Goal: Task Accomplishment & Management: Complete application form

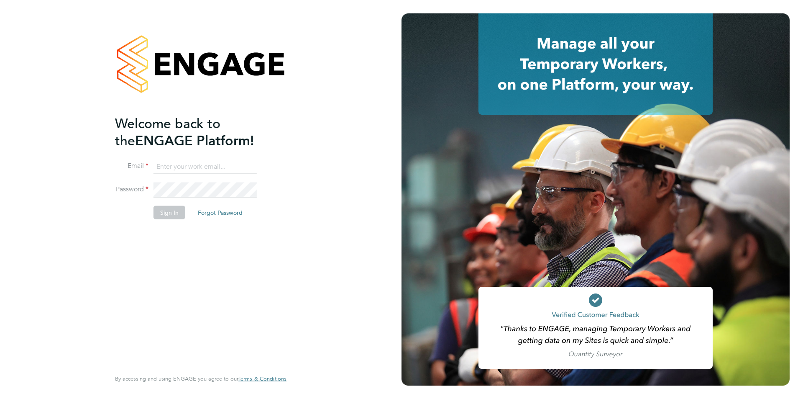
type input "oli.thomas@novaeducation.net"
click at [228, 181] on li "Email oli.thomas@novaeducation.net" at bounding box center [196, 170] width 163 height 23
click at [173, 206] on button "Sign In" at bounding box center [170, 211] width 32 height 13
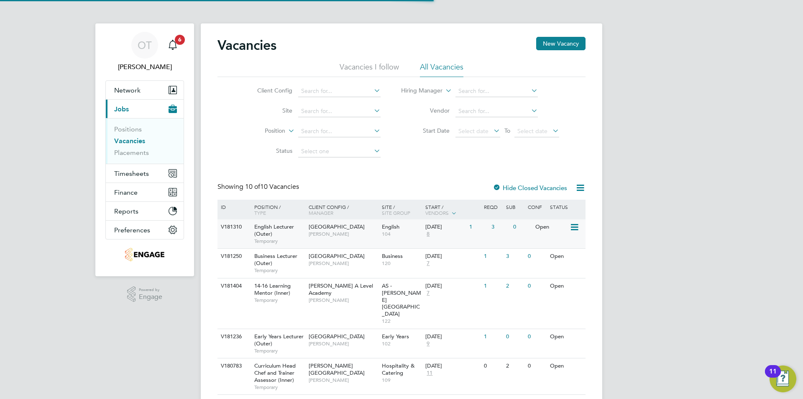
scroll to position [84, 0]
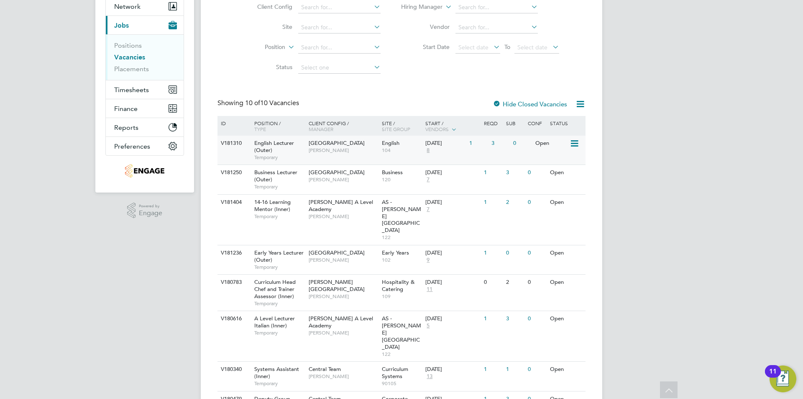
click at [367, 150] on span "[PERSON_NAME]" at bounding box center [343, 150] width 69 height 7
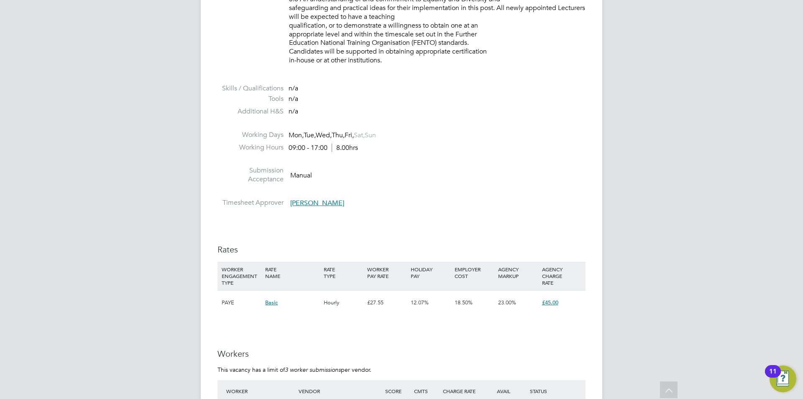
scroll to position [837, 0]
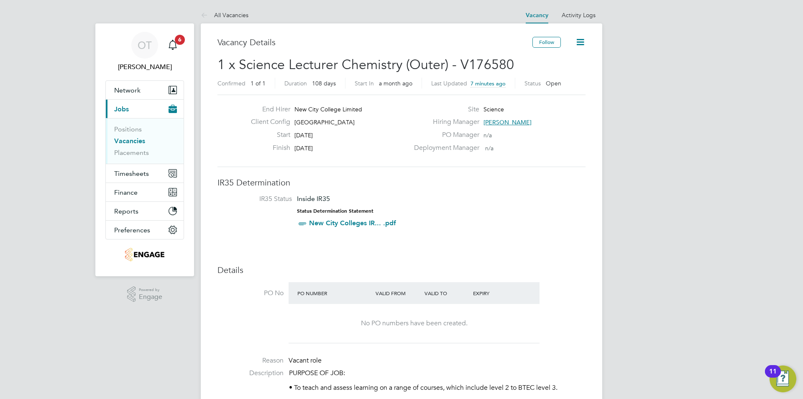
click at [407, 123] on div "Client Config Havering Sixth Form Campus" at bounding box center [326, 124] width 165 height 13
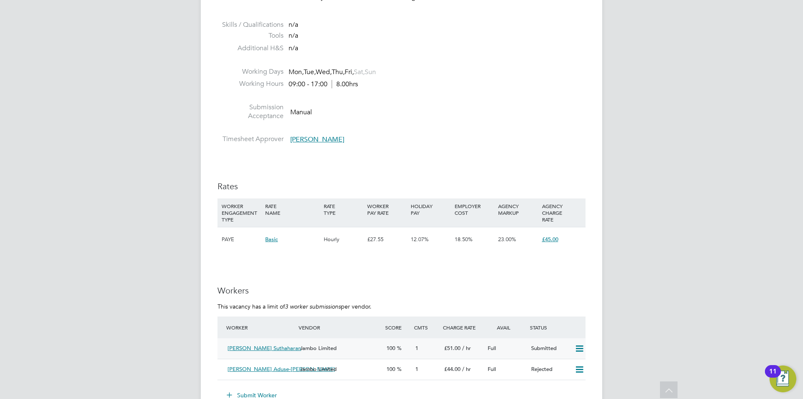
scroll to position [1423, 0]
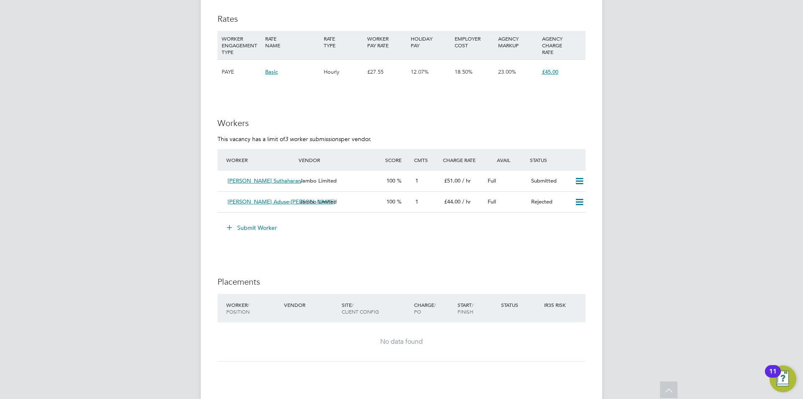
click at [261, 234] on button "Submit Worker" at bounding box center [252, 227] width 63 height 13
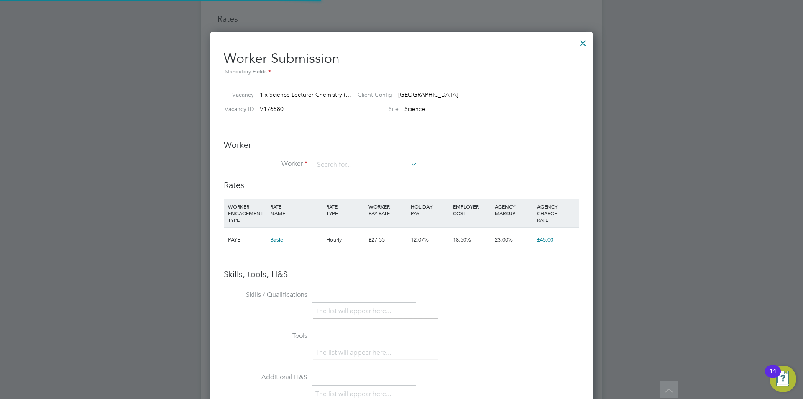
scroll to position [529, 383]
click at [323, 162] on input at bounding box center [365, 165] width 103 height 13
type input "v"
drag, startPoint x: 346, startPoint y: 162, endPoint x: 346, endPoint y: 168, distance: 5.5
click at [344, 162] on input at bounding box center [365, 165] width 103 height 13
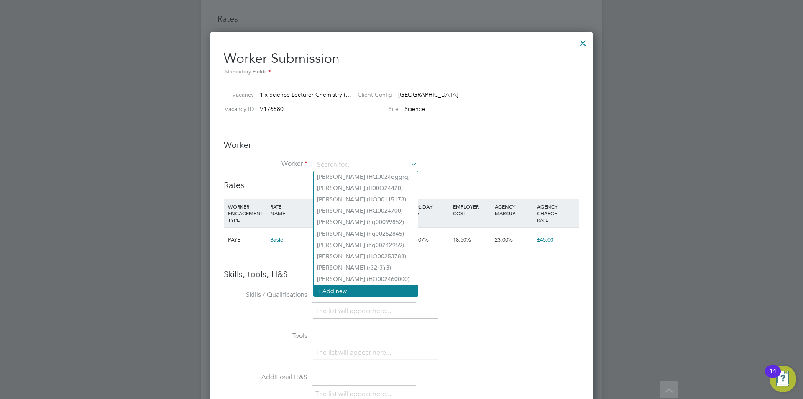
click at [352, 287] on li "+ Add new" at bounding box center [366, 290] width 104 height 11
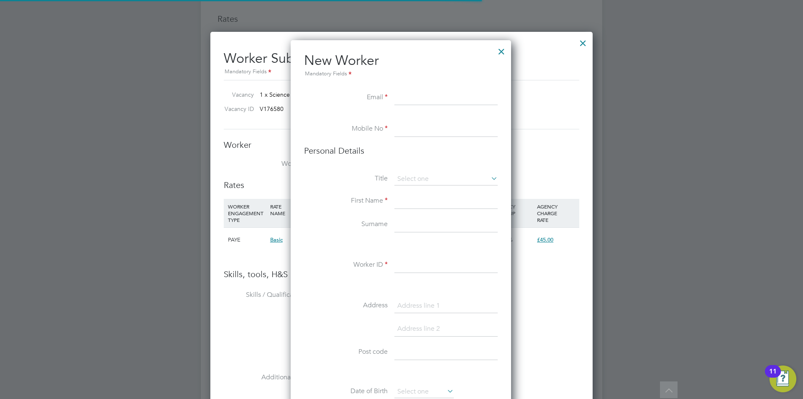
scroll to position [708, 222]
click at [407, 96] on input at bounding box center [446, 97] width 103 height 15
click at [418, 95] on input at bounding box center [446, 97] width 103 height 15
paste input "v.katadi@yahoo.com"
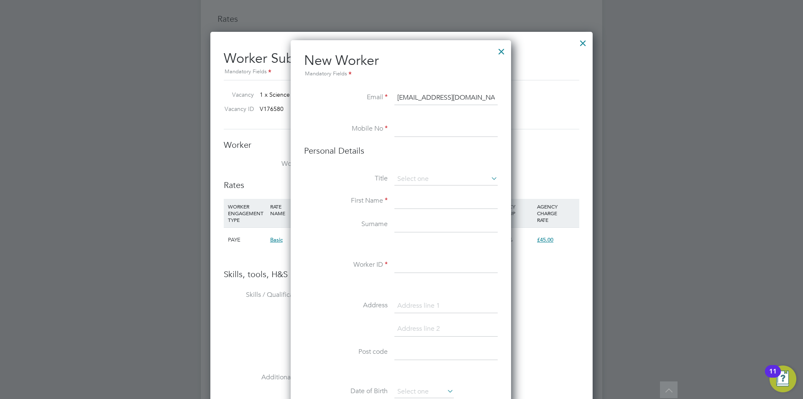
type input "v.katadi@yahoo.com"
click at [408, 138] on li "Mobile No" at bounding box center [401, 133] width 194 height 23
click at [410, 135] on input at bounding box center [446, 129] width 103 height 15
click at [423, 131] on input at bounding box center [446, 129] width 103 height 15
paste input "07713767641"
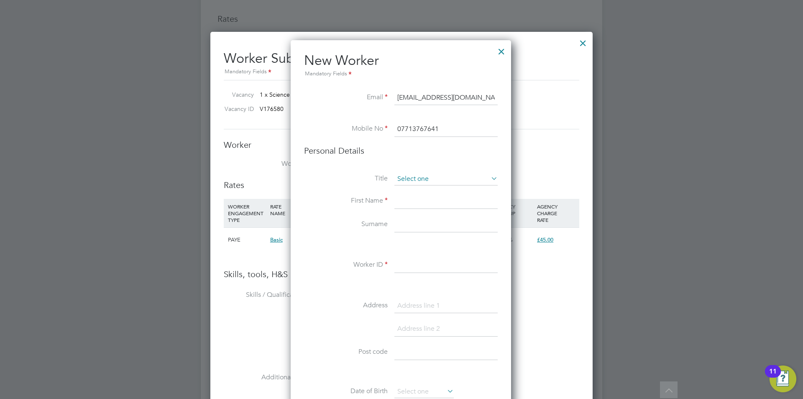
type input "07713767641"
click at [407, 182] on input at bounding box center [446, 179] width 103 height 13
type input "Mrs"
click at [411, 205] on input at bounding box center [446, 201] width 103 height 15
click at [490, 176] on icon at bounding box center [490, 178] width 0 height 12
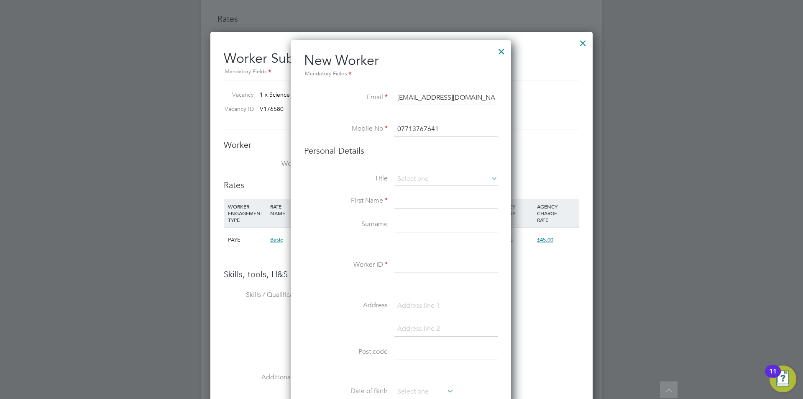
click at [444, 198] on input at bounding box center [446, 201] width 103 height 15
type input "Venkata"
click at [428, 222] on input at bounding box center [446, 224] width 103 height 15
type input "Katadi"
click at [412, 261] on input at bounding box center [446, 265] width 103 height 15
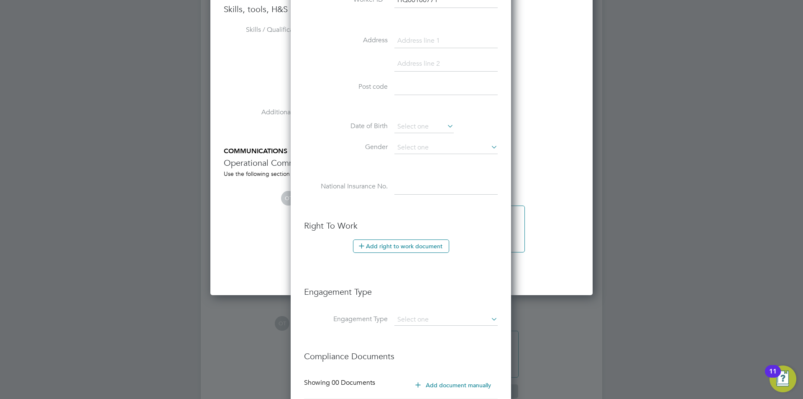
scroll to position [1730, 0]
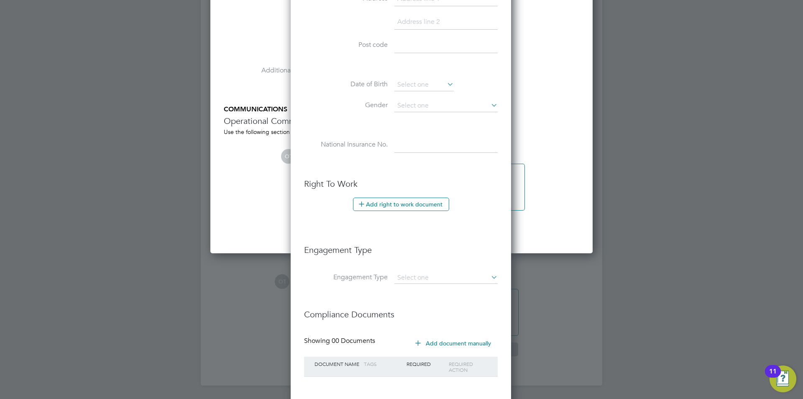
type input "HQ00160771"
click at [405, 42] on input at bounding box center [446, 45] width 103 height 15
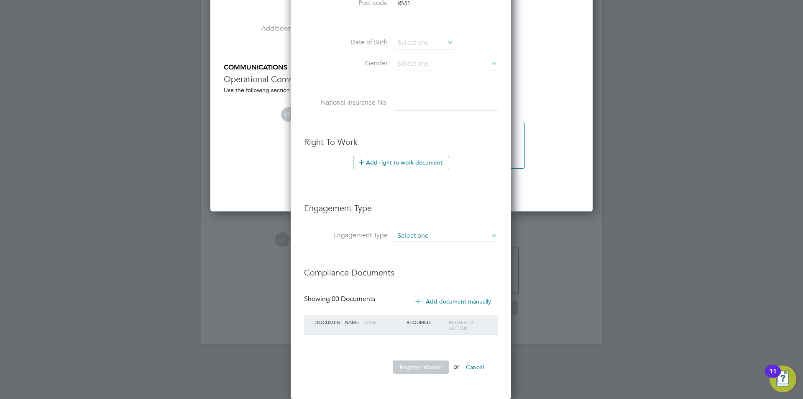
type input "RM1"
click at [414, 234] on input at bounding box center [446, 236] width 103 height 12
click at [424, 219] on li "Engagement Type" at bounding box center [401, 212] width 194 height 36
click at [431, 303] on button "Add document manually" at bounding box center [454, 301] width 88 height 13
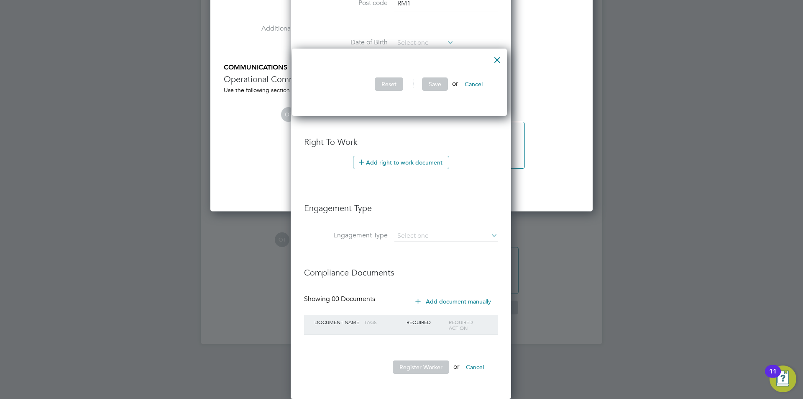
scroll to position [1688, 0]
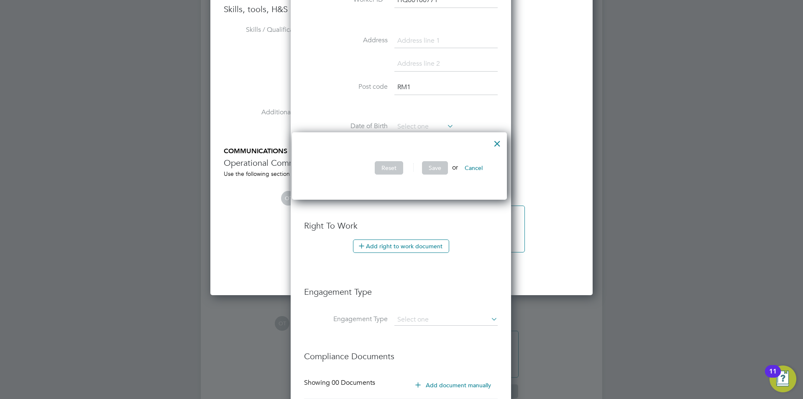
click at [482, 169] on button "Cancel" at bounding box center [473, 167] width 31 height 13
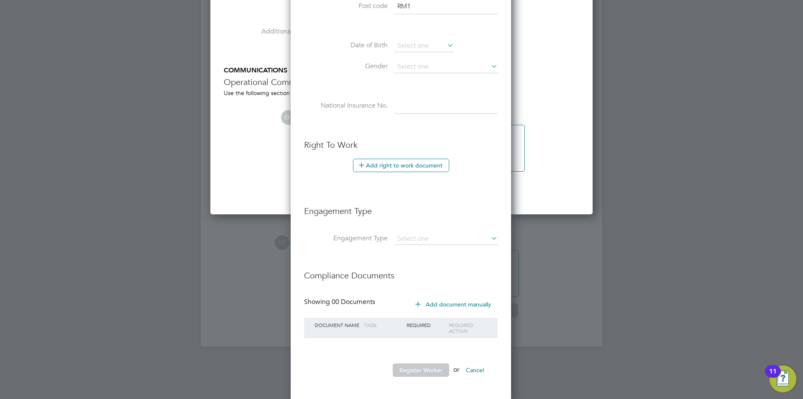
scroll to position [1771, 0]
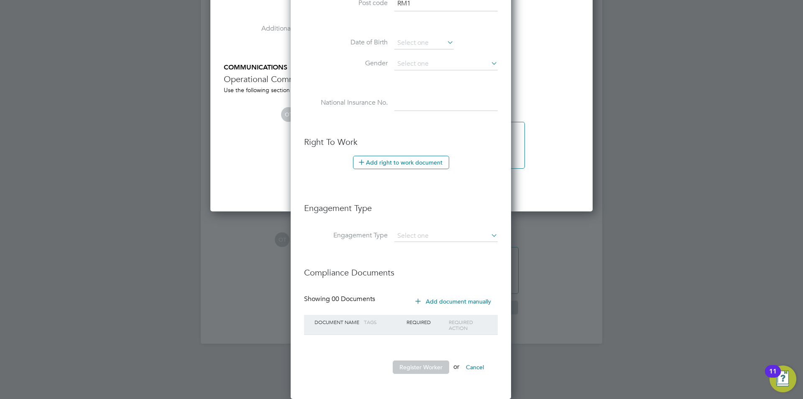
click at [418, 298] on icon at bounding box center [418, 301] width 6 height 6
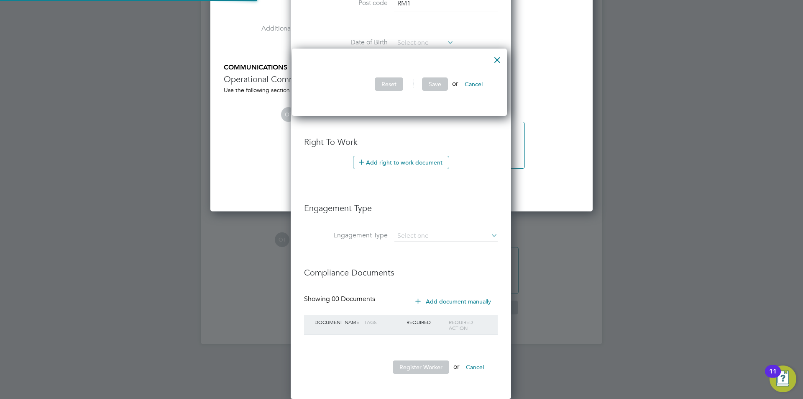
scroll to position [68, 220]
click at [469, 84] on button "Cancel" at bounding box center [473, 83] width 31 height 13
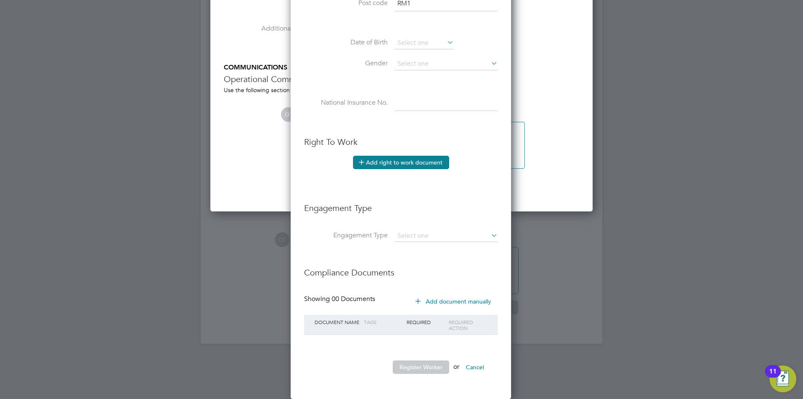
click at [398, 167] on button "Add right to work document" at bounding box center [401, 162] width 96 height 13
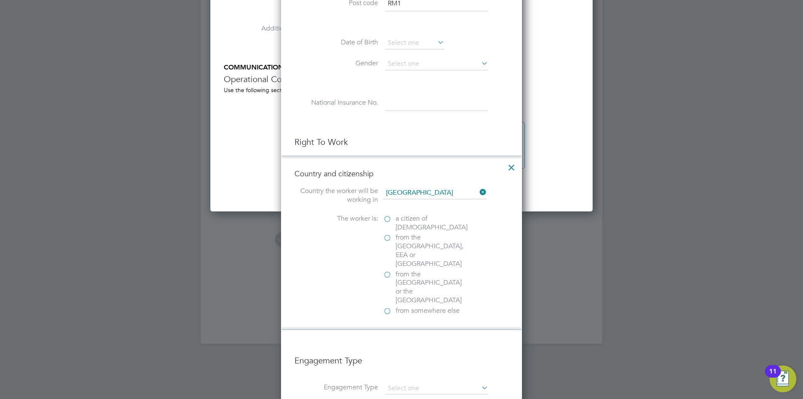
click at [508, 168] on icon at bounding box center [511, 165] width 15 height 15
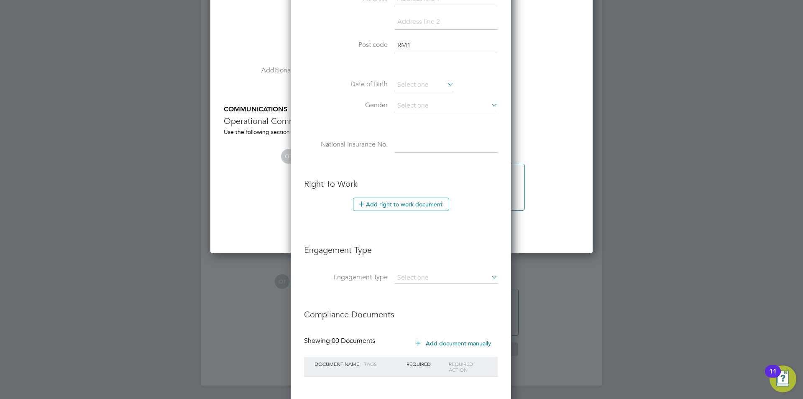
scroll to position [1771, 0]
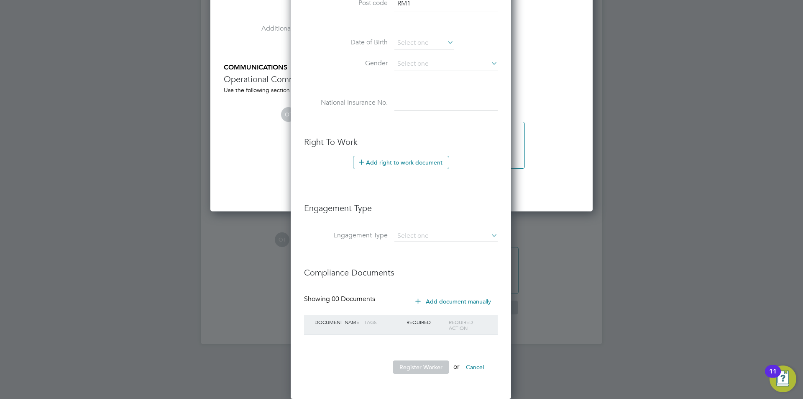
click at [416, 299] on icon at bounding box center [418, 301] width 6 height 6
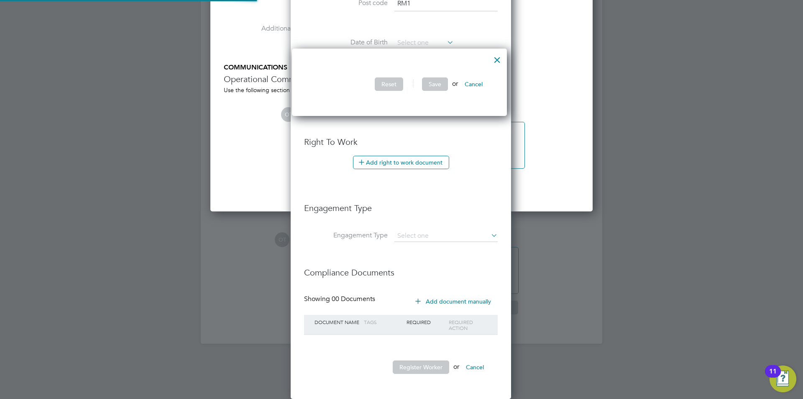
scroll to position [68, 220]
click at [472, 82] on button "Cancel" at bounding box center [473, 83] width 31 height 13
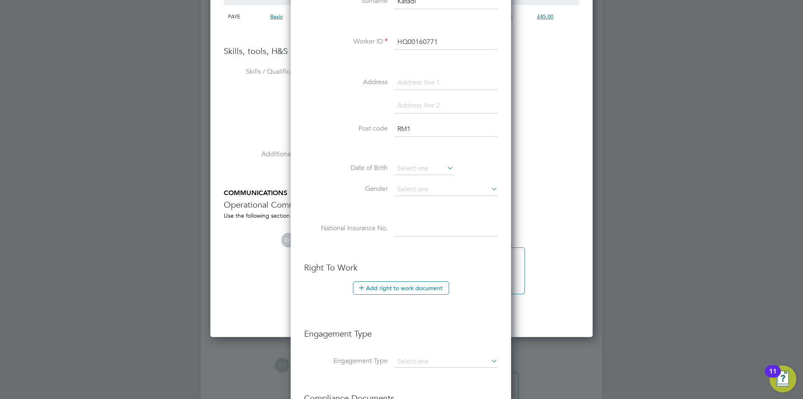
scroll to position [1771, 0]
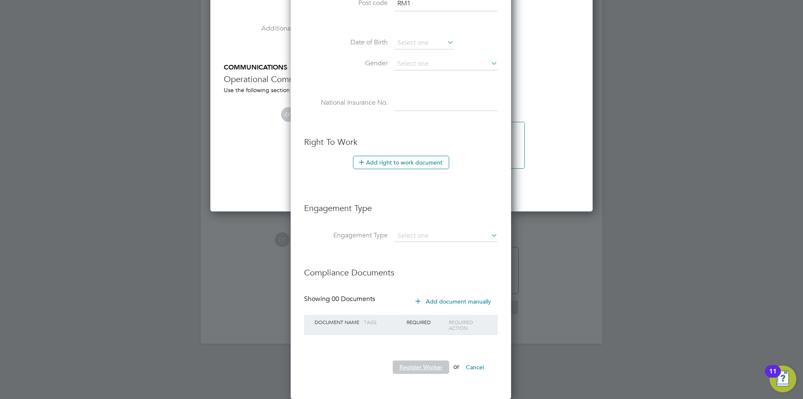
click at [426, 368] on button "Register Worker" at bounding box center [421, 366] width 56 height 13
click at [428, 368] on button "Register Worker" at bounding box center [421, 366] width 56 height 13
click at [427, 368] on button "Register Worker" at bounding box center [421, 366] width 56 height 13
click at [414, 366] on button "Register Worker" at bounding box center [421, 366] width 56 height 13
click at [422, 368] on button "Register Worker" at bounding box center [421, 366] width 56 height 13
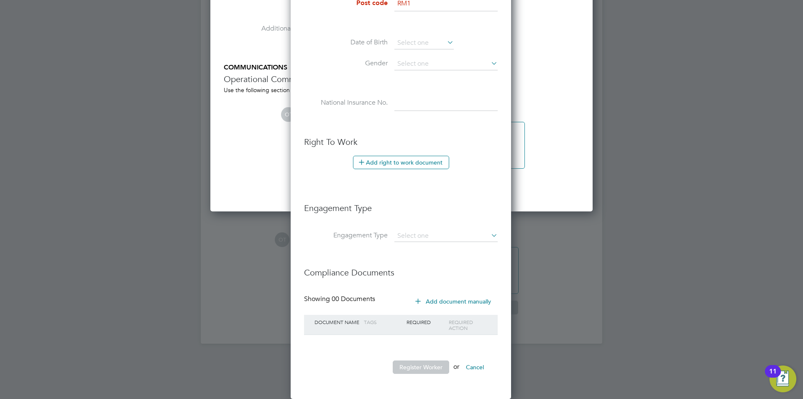
scroll to position [1688, 0]
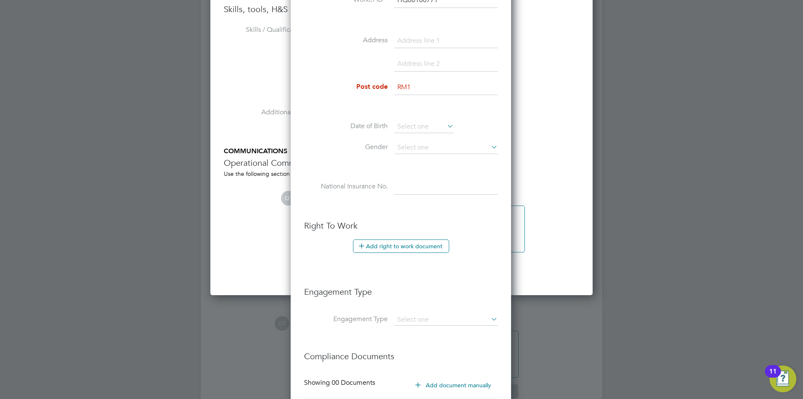
drag, startPoint x: 421, startPoint y: 85, endPoint x: 391, endPoint y: 67, distance: 34.7
click at [386, 84] on li "Post code RM1" at bounding box center [401, 91] width 194 height 23
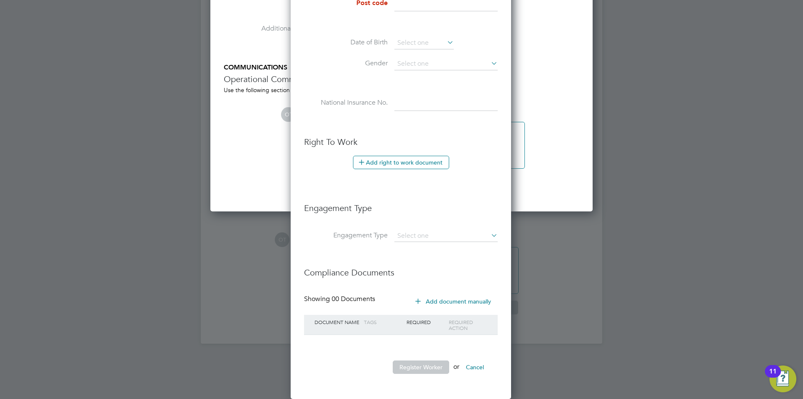
scroll to position [1771, 0]
click at [437, 303] on button "Add document manually" at bounding box center [454, 301] width 88 height 13
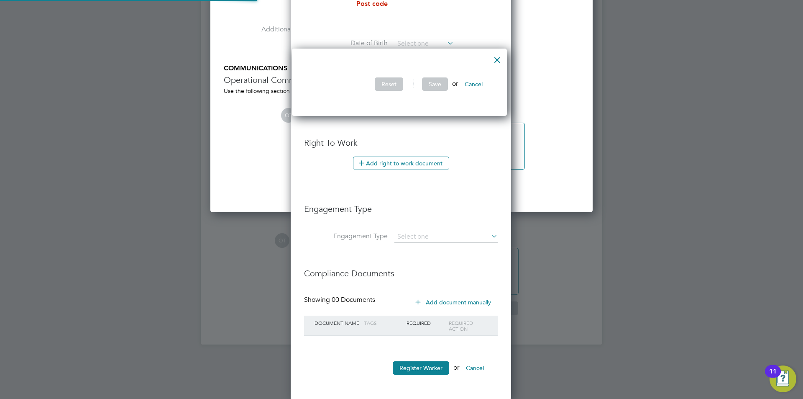
scroll to position [68, 220]
click at [411, 372] on button "Register Worker" at bounding box center [421, 367] width 56 height 13
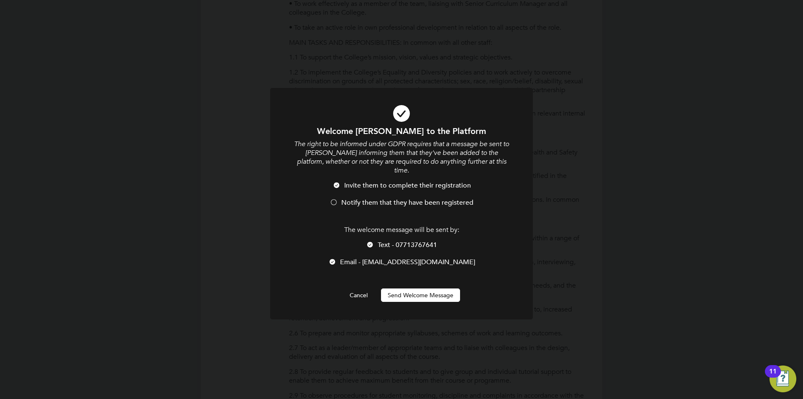
scroll to position [708, 222]
click at [370, 198] on span "Notify them that they have been registered" at bounding box center [407, 202] width 132 height 8
click at [369, 198] on span "Notify them that they have been registered" at bounding box center [407, 202] width 132 height 8
click at [333, 199] on div at bounding box center [334, 203] width 8 height 8
click at [370, 241] on div at bounding box center [370, 245] width 8 height 8
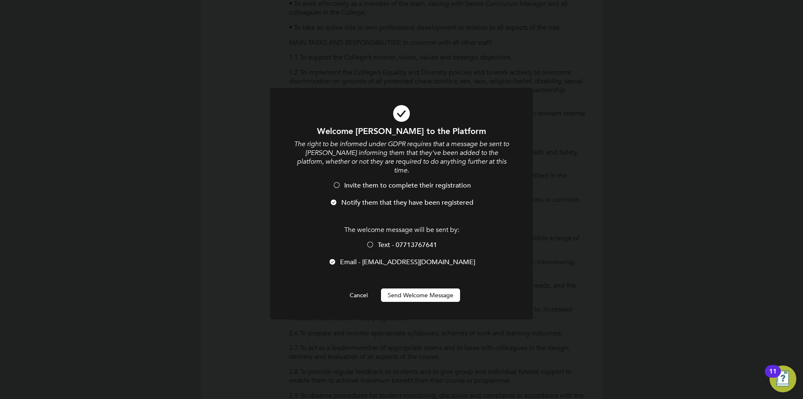
click at [337, 258] on div at bounding box center [333, 262] width 8 height 8
click at [392, 241] on span "Text - 07713767641" at bounding box center [407, 245] width 59 height 8
click at [401, 241] on span "Text - 07713767641" at bounding box center [407, 245] width 59 height 8
click at [416, 288] on button "Send Welcome Message" at bounding box center [420, 294] width 79 height 13
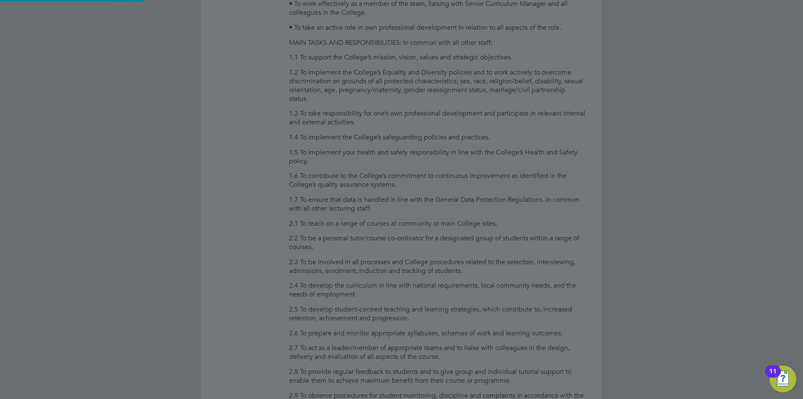
type input "Venkata Katadi (HQ00160771)"
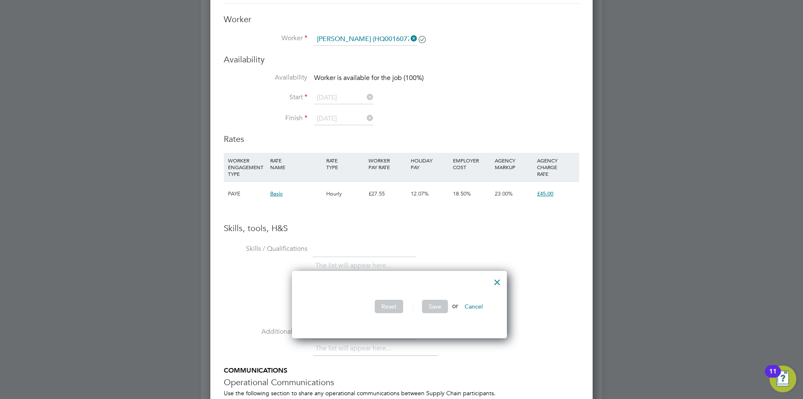
scroll to position [1716, 0]
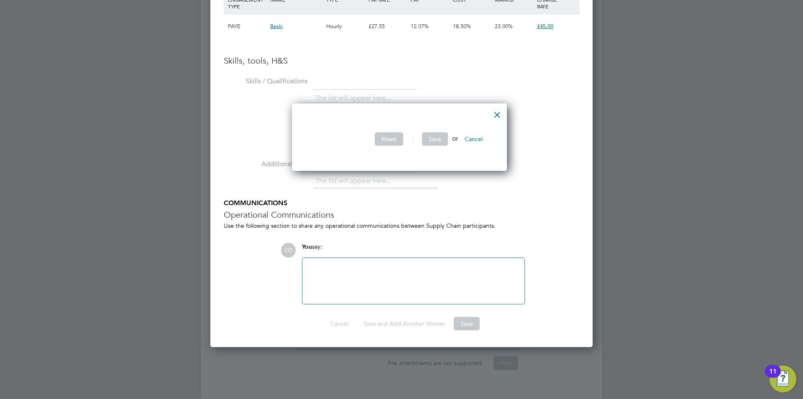
click at [503, 116] on div at bounding box center [497, 112] width 15 height 15
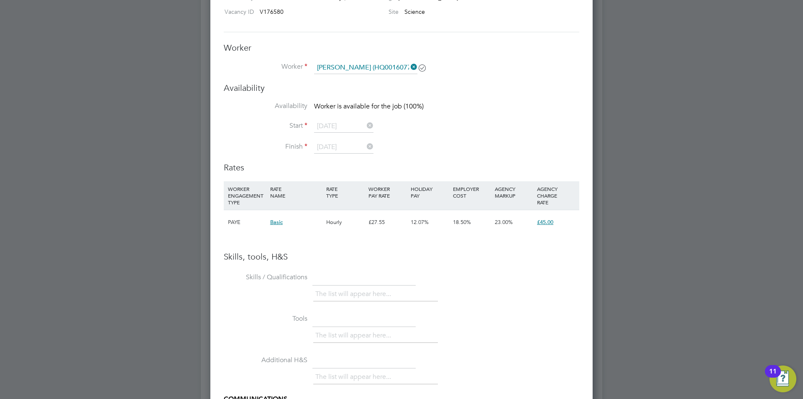
scroll to position [1436, 0]
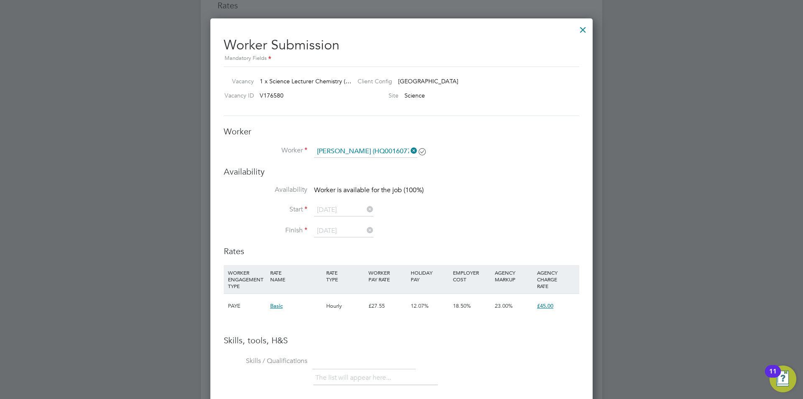
click at [581, 28] on div at bounding box center [583, 27] width 15 height 15
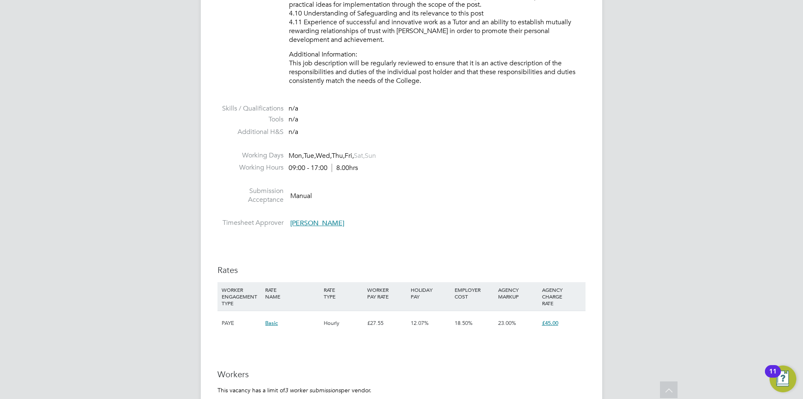
scroll to position [1423, 0]
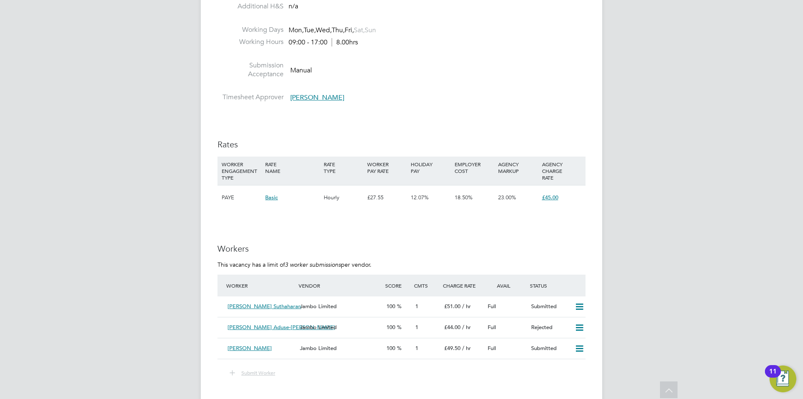
scroll to position [1381, 0]
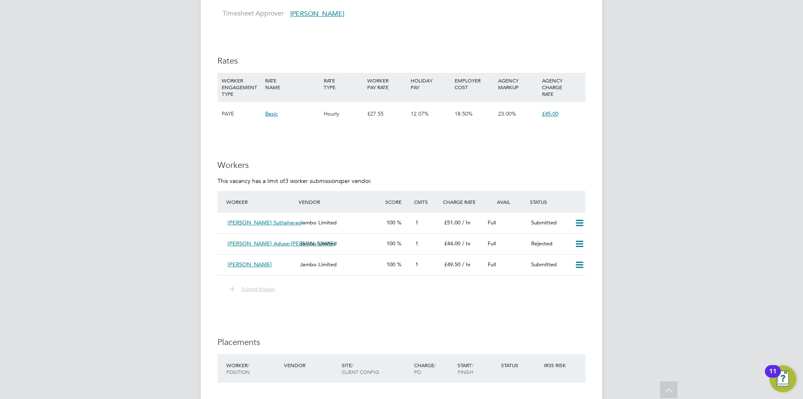
click at [260, 272] on div "[PERSON_NAME]" at bounding box center [260, 265] width 72 height 14
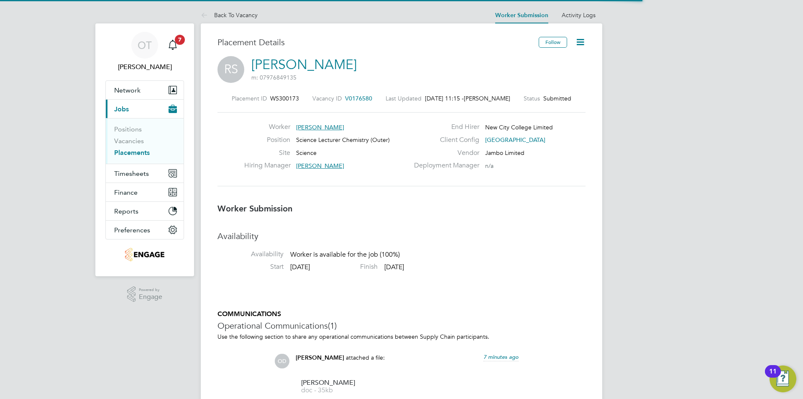
scroll to position [4, 4]
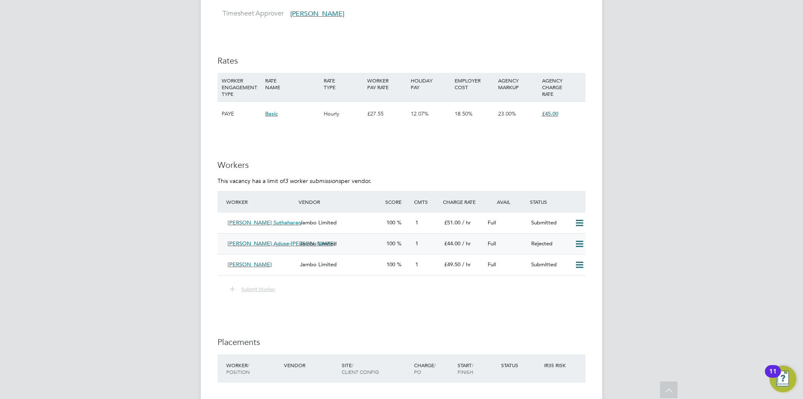
click at [280, 247] on span "[PERSON_NAME] Aduse-[PERSON_NAME]" at bounding box center [282, 243] width 108 height 7
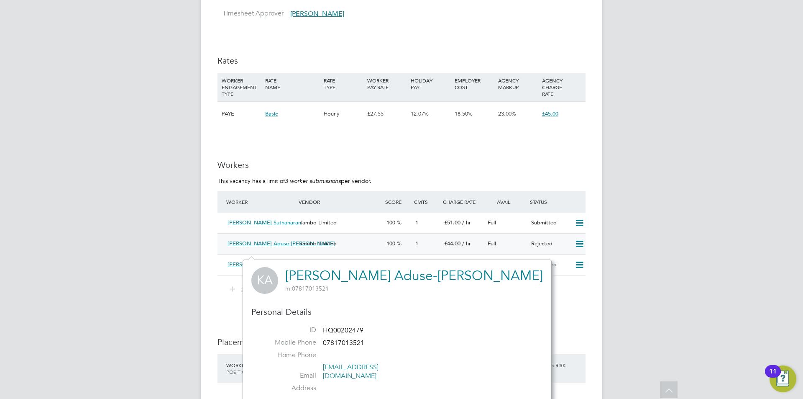
click at [276, 247] on span "[PERSON_NAME] Aduse-[PERSON_NAME]" at bounding box center [282, 243] width 108 height 7
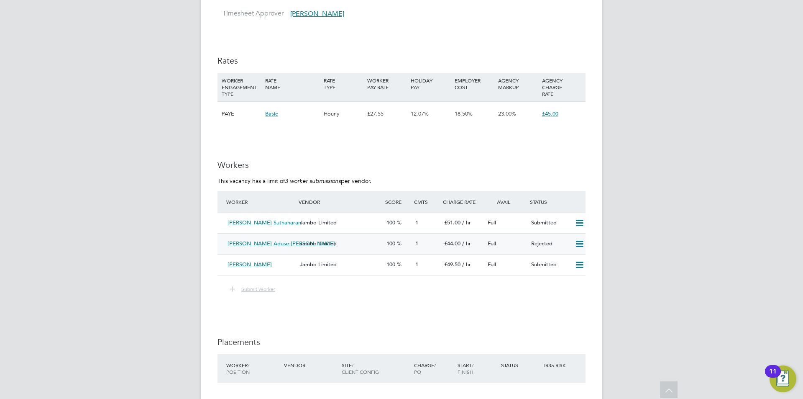
click at [330, 247] on span "Jambo Limited" at bounding box center [318, 243] width 37 height 7
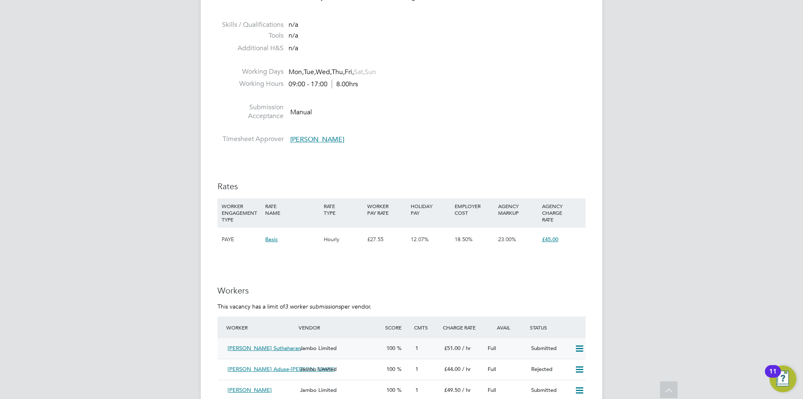
click at [261, 352] on span "[PERSON_NAME] Suthaharan" at bounding box center [265, 347] width 74 height 7
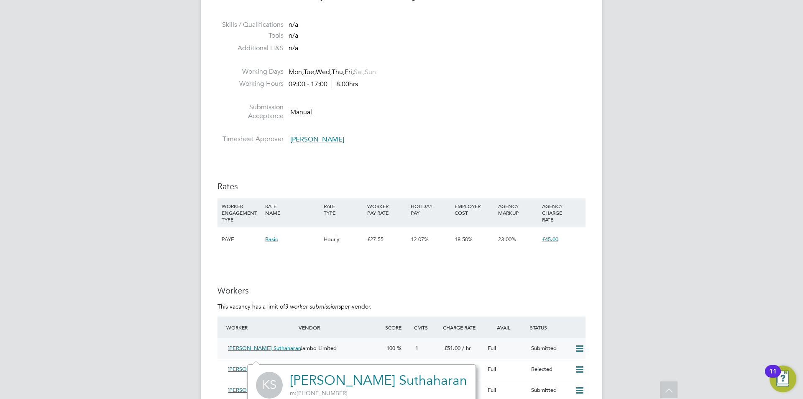
click at [243, 352] on span "[PERSON_NAME] Suthaharan" at bounding box center [265, 347] width 74 height 7
